Goal: Information Seeking & Learning: Learn about a topic

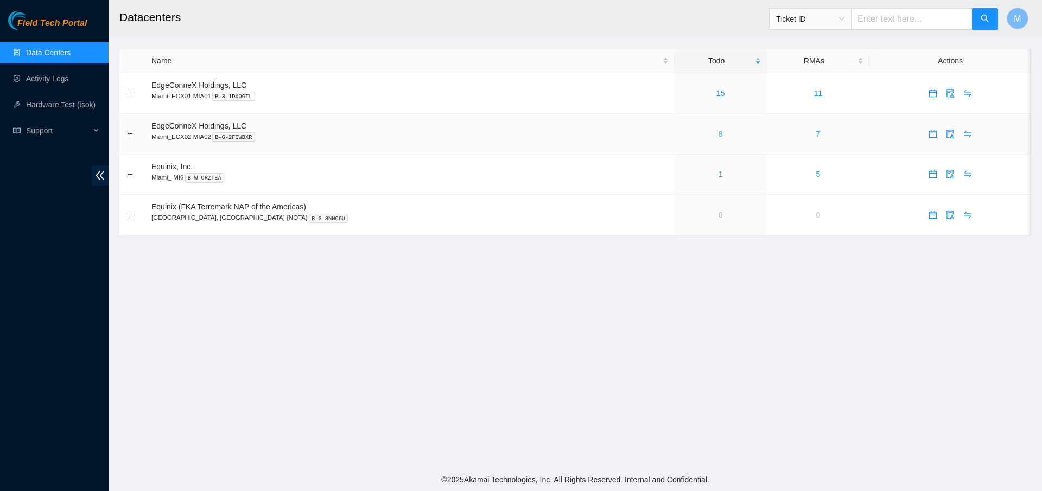
click at [719, 132] on link "8" at bounding box center [721, 134] width 4 height 9
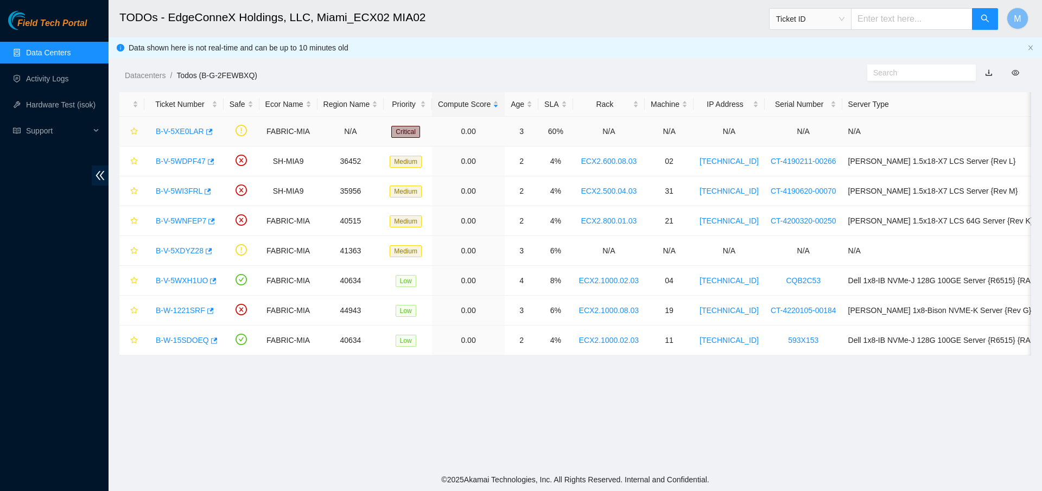
click at [179, 129] on link "B-V-5XE0LAR" at bounding box center [180, 131] width 48 height 9
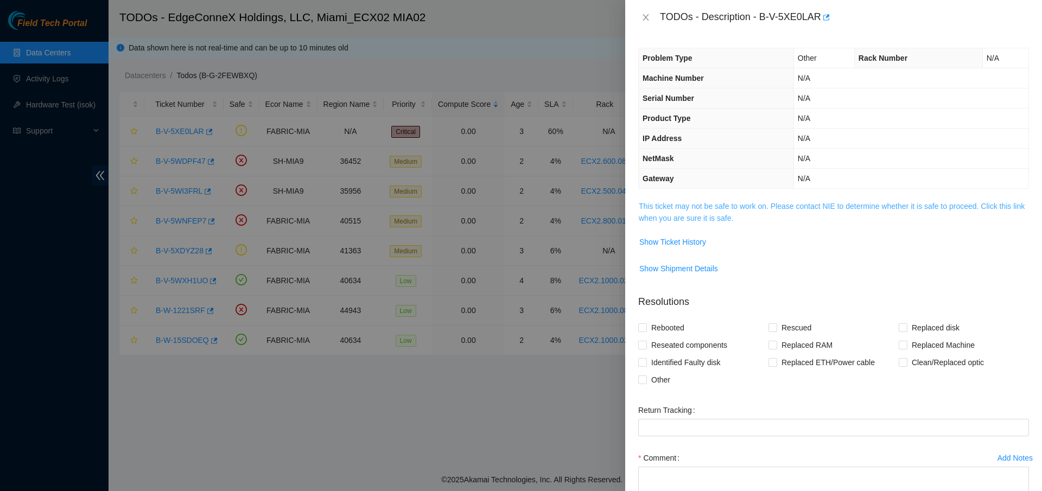
click at [769, 208] on link "This ticket may not be safe to work on. Please contact NIE to determine whether…" at bounding box center [832, 212] width 386 height 21
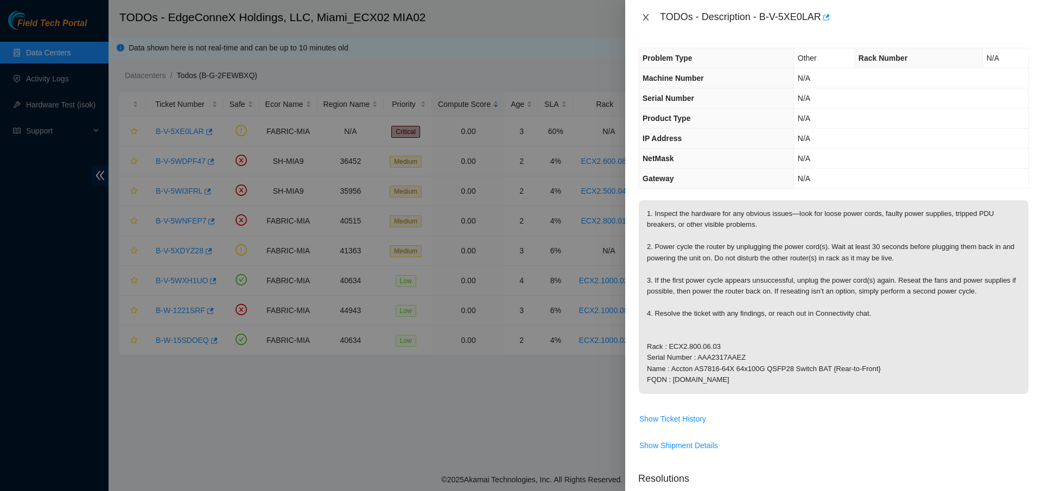
click at [647, 15] on icon "close" at bounding box center [646, 17] width 9 height 9
